Goal: Find specific page/section: Find specific page/section

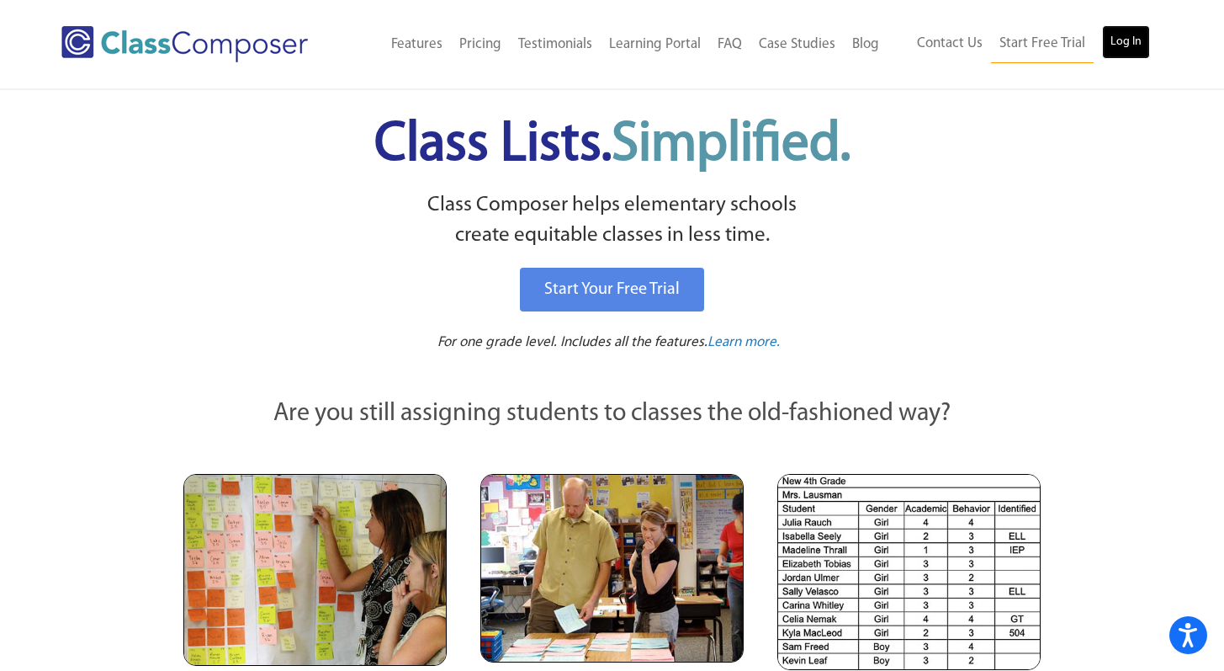
click at [1132, 40] on link "Log In" at bounding box center [1126, 42] width 48 height 34
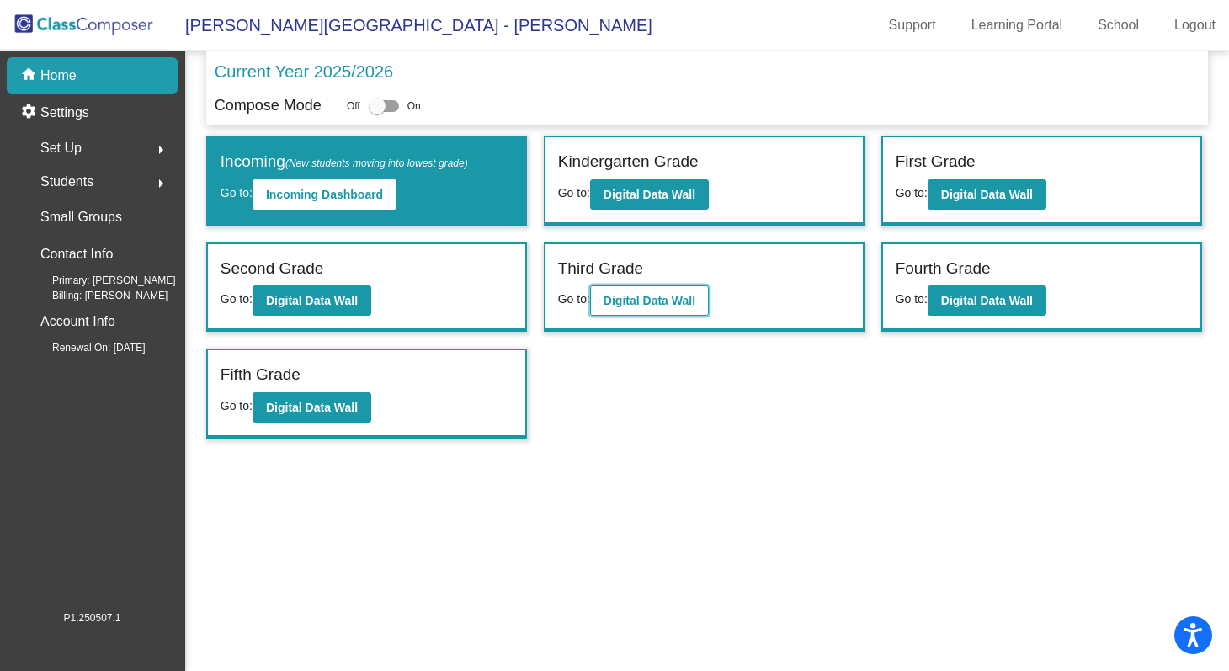
click at [647, 298] on b "Digital Data Wall" at bounding box center [649, 300] width 92 height 13
